Goal: Find specific page/section: Locate item on page

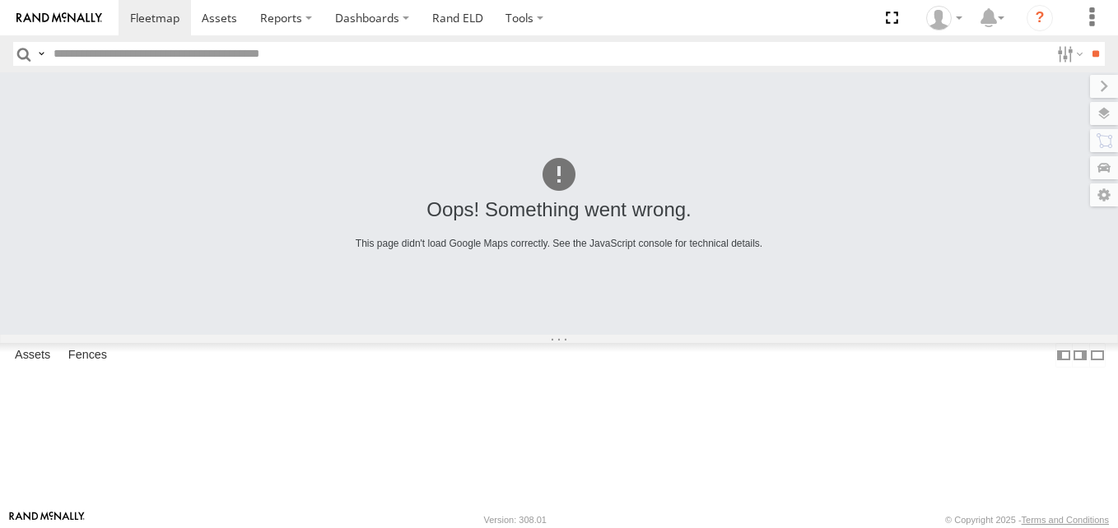
click at [0, 0] on span at bounding box center [0, 0] width 0 height 0
click at [162, 12] on span at bounding box center [154, 18] width 49 height 16
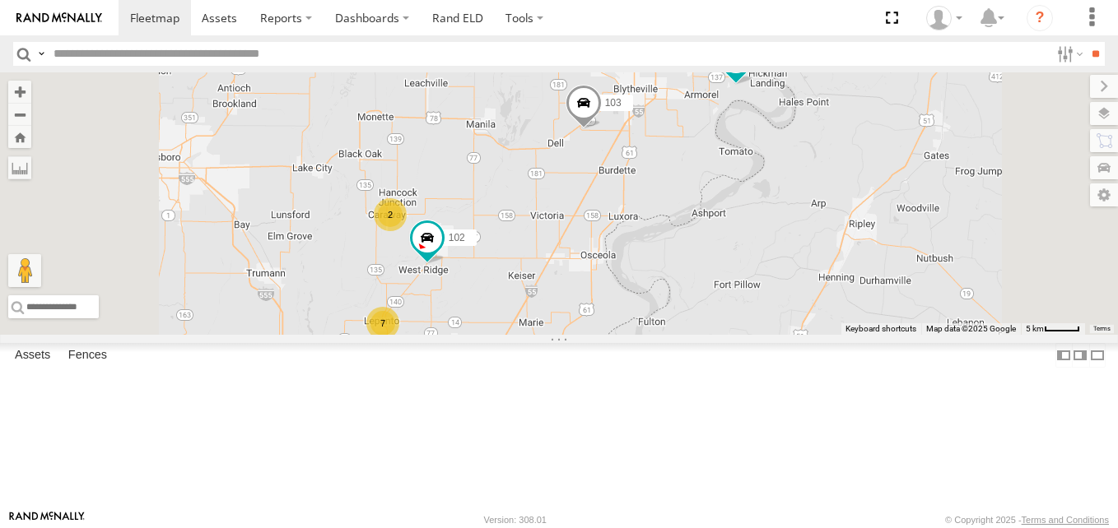
click at [0, 0] on span at bounding box center [0, 0] width 0 height 0
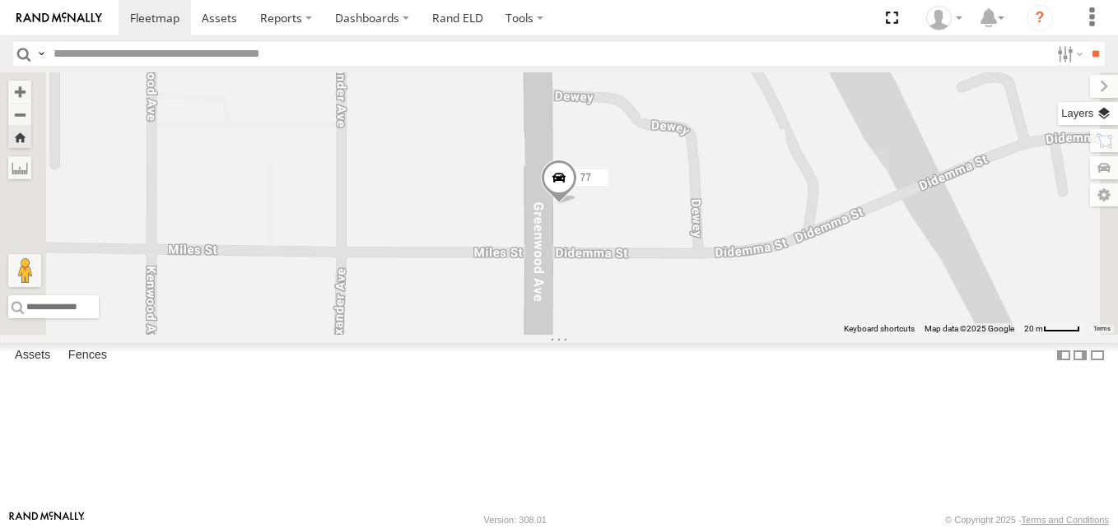
click at [1105, 114] on label at bounding box center [1087, 113] width 60 height 23
click at [0, 0] on span "Basemaps" at bounding box center [0, 0] width 0 height 0
click at [0, 0] on span "Satellite + Roadmap" at bounding box center [0, 0] width 0 height 0
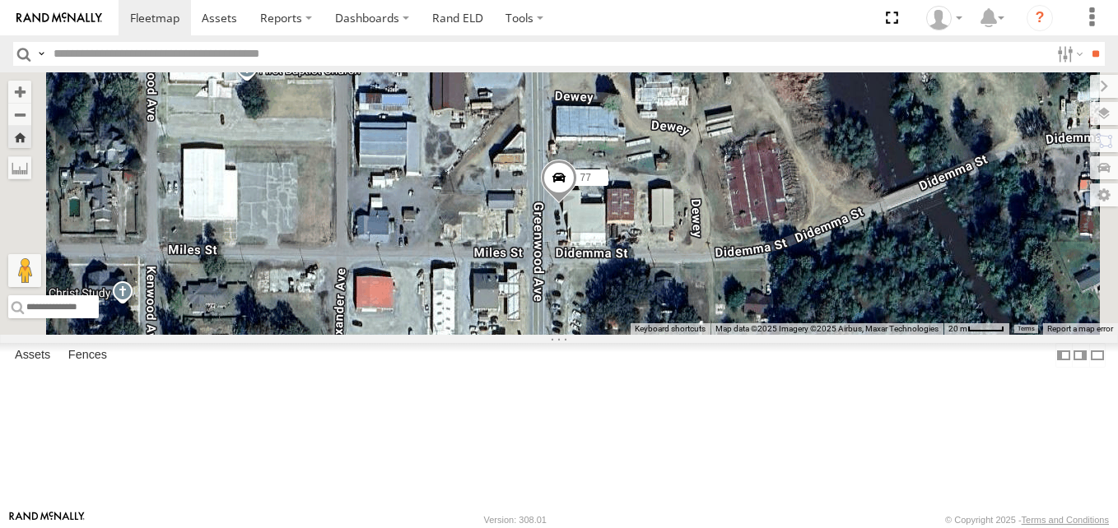
click at [577, 204] on span at bounding box center [559, 182] width 36 height 44
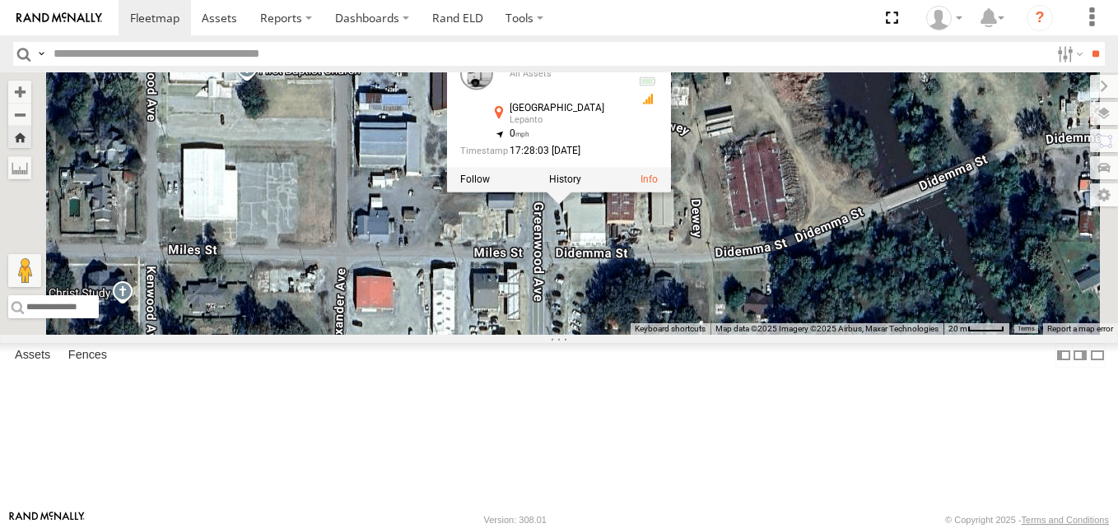
click at [797, 114] on div "77 77 All Assets [GEOGRAPHIC_DATA] 35.61013 , -90.33037 0 17:28:03 [DATE]" at bounding box center [559, 203] width 1118 height 263
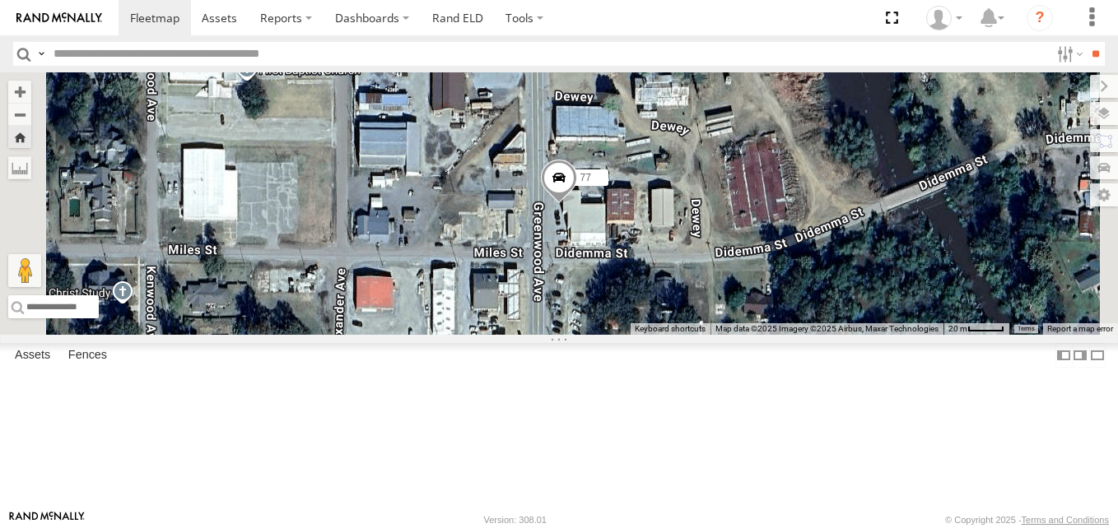
click at [797, 114] on div "77" at bounding box center [559, 203] width 1118 height 263
click at [1062, 96] on label at bounding box center [1089, 86] width 55 height 23
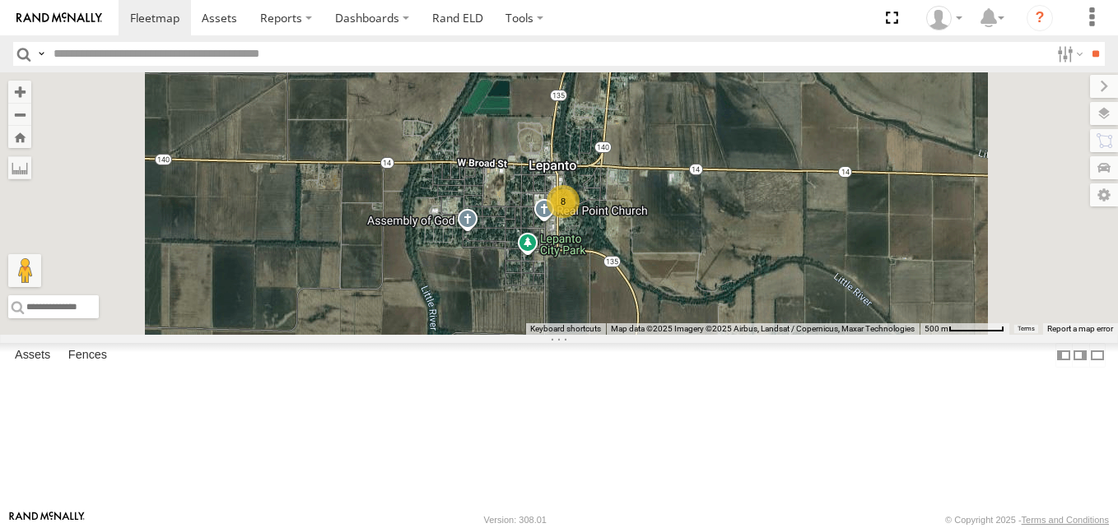
click at [0, 0] on span at bounding box center [0, 0] width 0 height 0
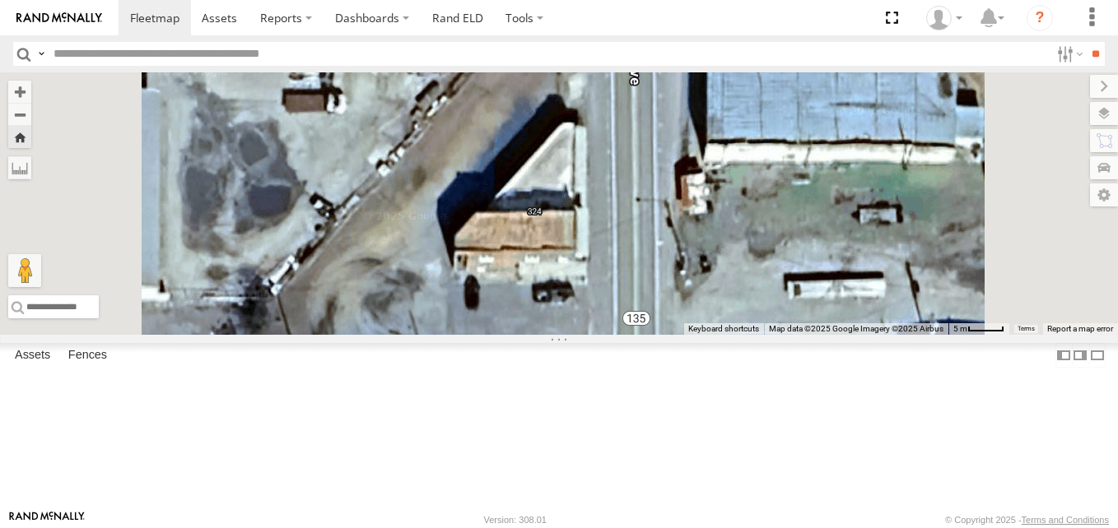
click at [904, 335] on div "77" at bounding box center [559, 203] width 1118 height 263
drag, startPoint x: 796, startPoint y: 382, endPoint x: 784, endPoint y: 379, distance: 12.0
click at [791, 335] on div "77" at bounding box center [559, 203] width 1118 height 263
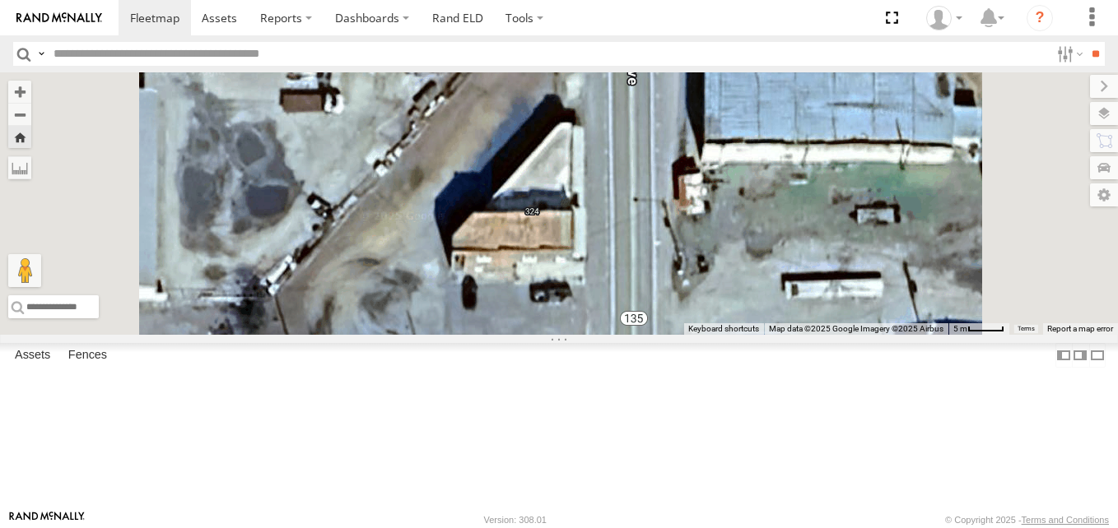
click at [847, 335] on div "77" at bounding box center [559, 203] width 1118 height 263
drag, startPoint x: 845, startPoint y: 429, endPoint x: 842, endPoint y: 396, distance: 33.1
click at [844, 335] on div "77" at bounding box center [559, 203] width 1118 height 263
drag, startPoint x: 844, startPoint y: 389, endPoint x: 839, endPoint y: 331, distance: 58.6
click at [839, 335] on div "77" at bounding box center [559, 203] width 1118 height 263
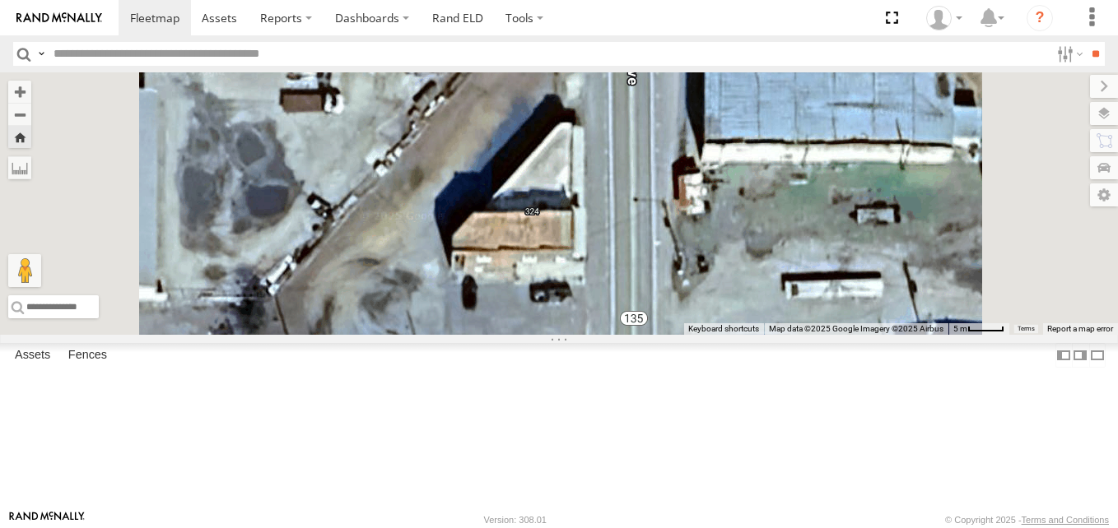
click at [831, 322] on div "77" at bounding box center [559, 203] width 1118 height 263
click at [842, 324] on div "77" at bounding box center [559, 203] width 1118 height 263
click at [905, 282] on div "77" at bounding box center [559, 203] width 1118 height 263
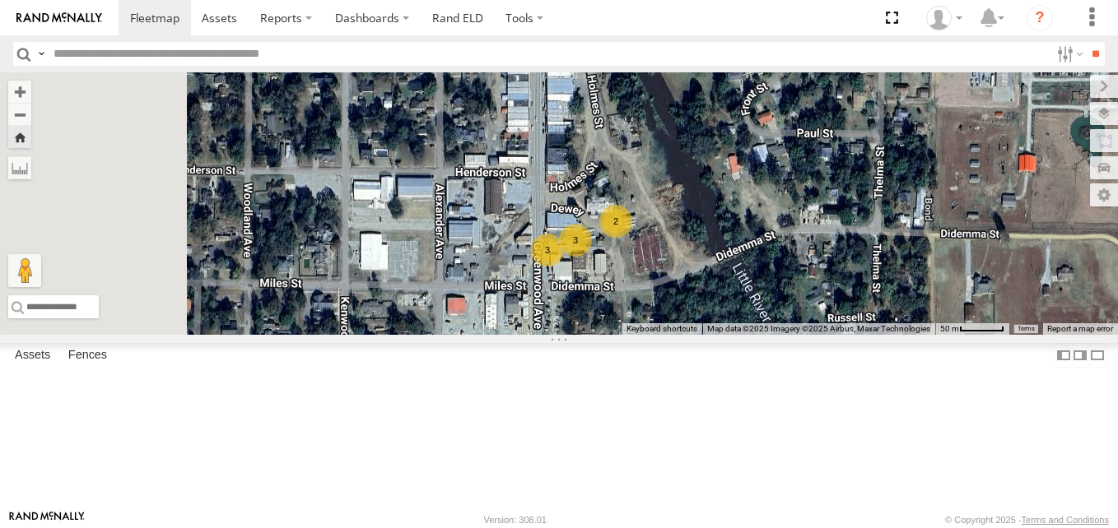
click at [0, 0] on span at bounding box center [0, 0] width 0 height 0
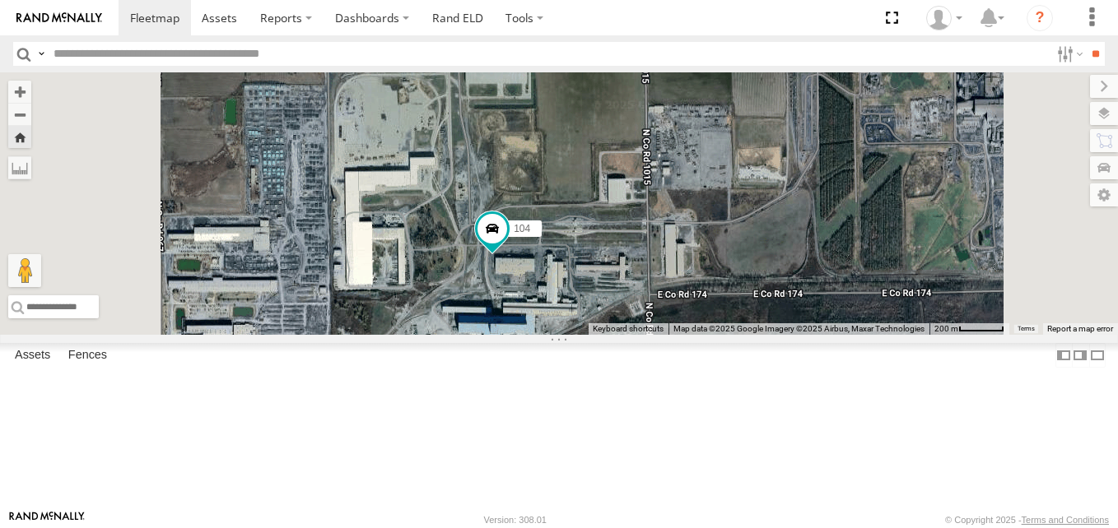
click at [0, 0] on span at bounding box center [0, 0] width 0 height 0
